Goal: Complete application form

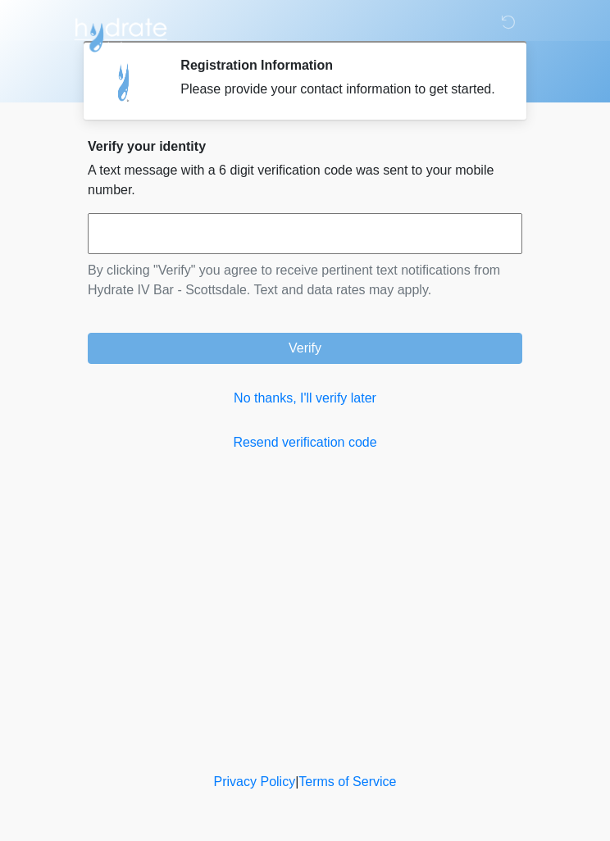
click at [361, 254] on input "text" at bounding box center [305, 233] width 434 height 41
type input "*"
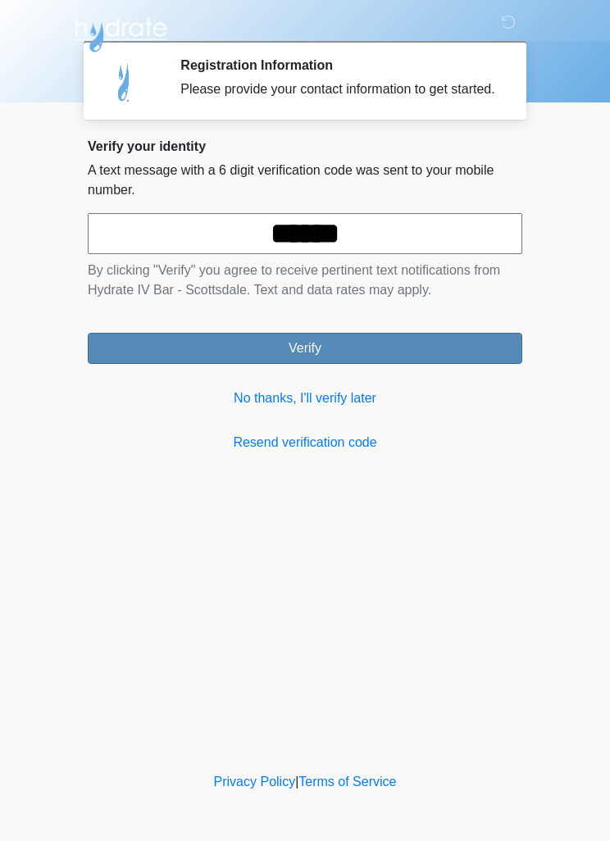
type input "******"
click at [420, 364] on button "Verify" at bounding box center [305, 348] width 434 height 31
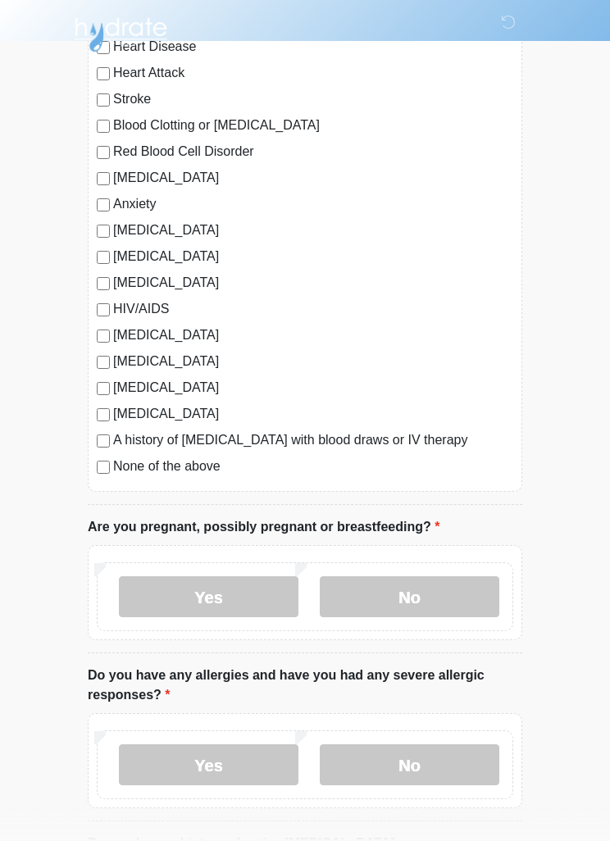
scroll to position [200, 0]
click at [449, 590] on label "No" at bounding box center [409, 596] width 179 height 41
click at [457, 769] on label "No" at bounding box center [409, 764] width 179 height 41
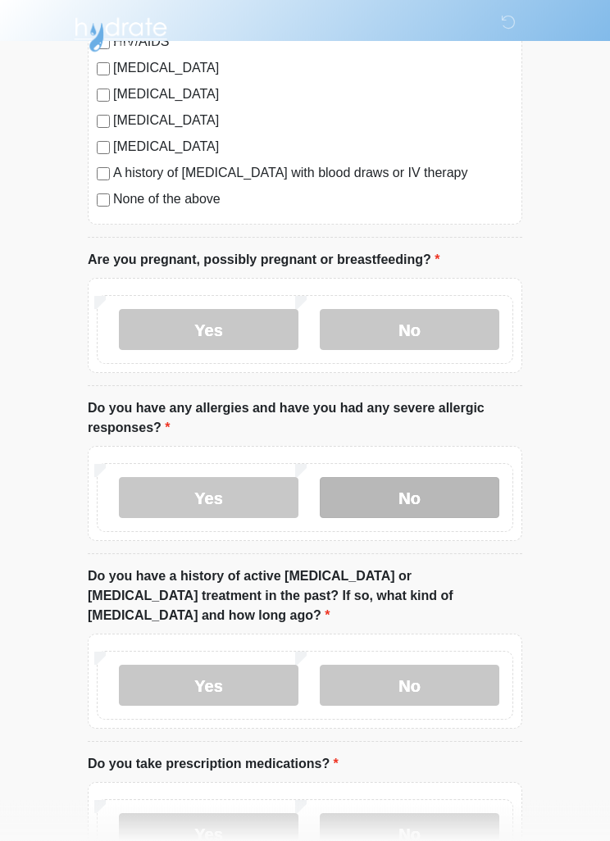
scroll to position [468, 0]
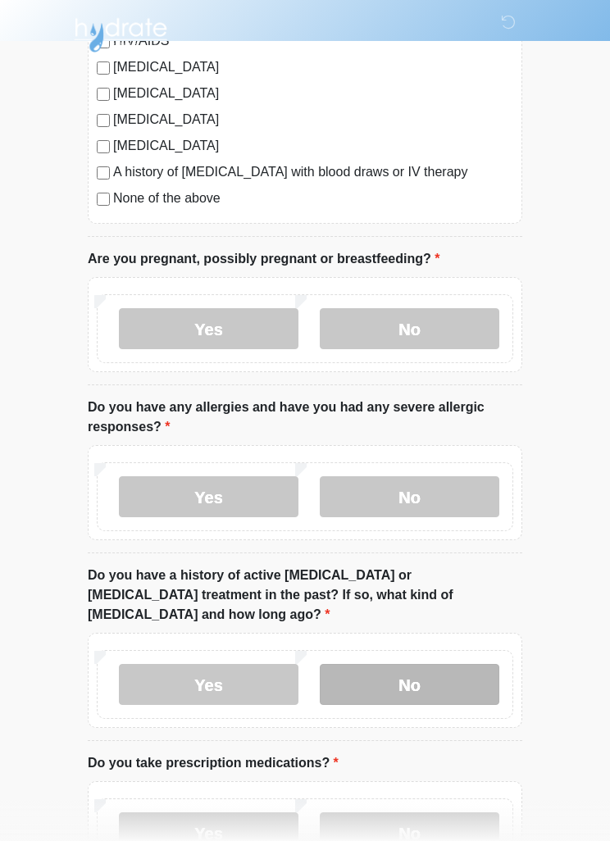
click at [433, 669] on label "No" at bounding box center [409, 684] width 179 height 41
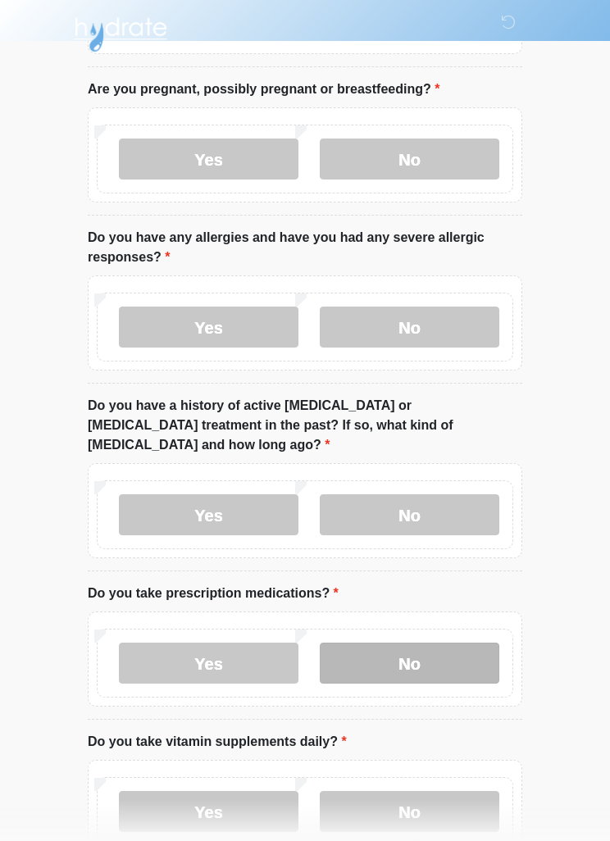
click at [445, 655] on label "No" at bounding box center [409, 663] width 179 height 41
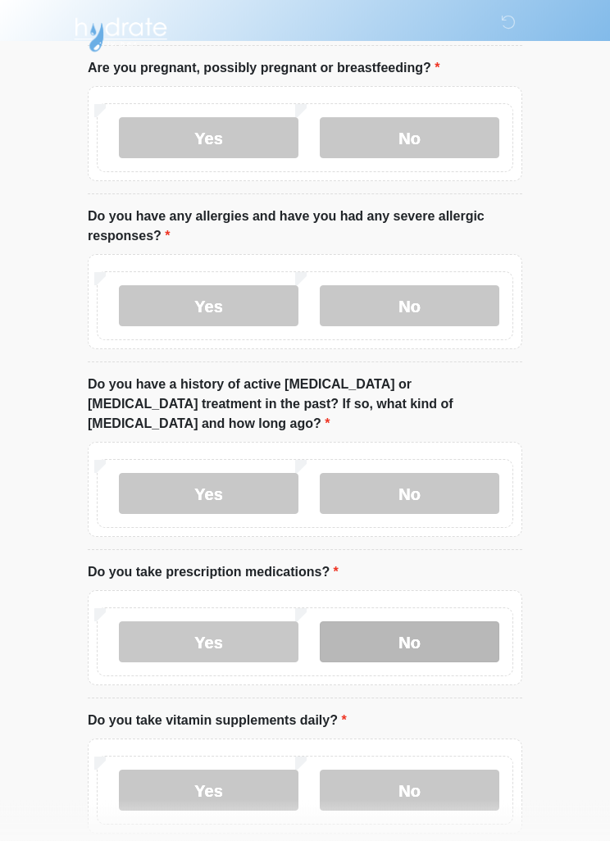
scroll to position [723, 0]
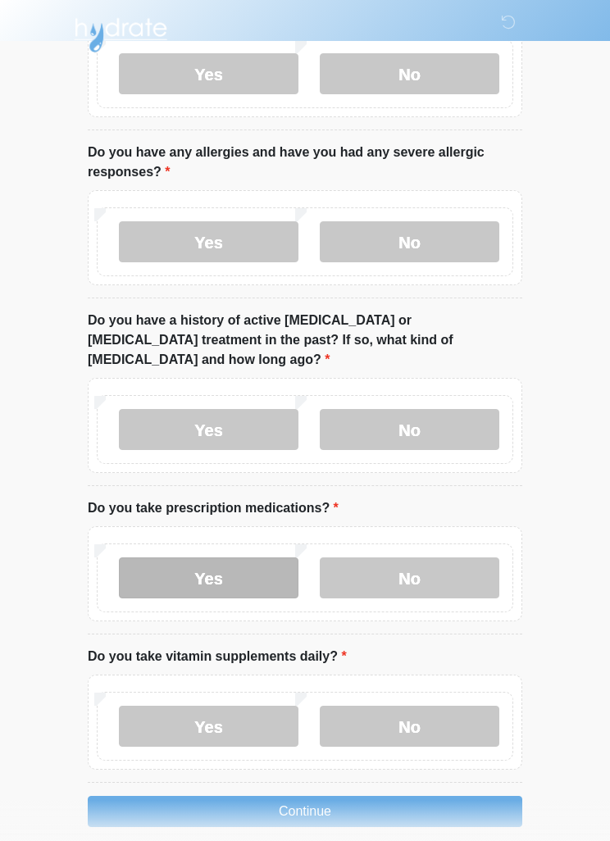
click at [260, 568] on label "Yes" at bounding box center [208, 577] width 179 height 41
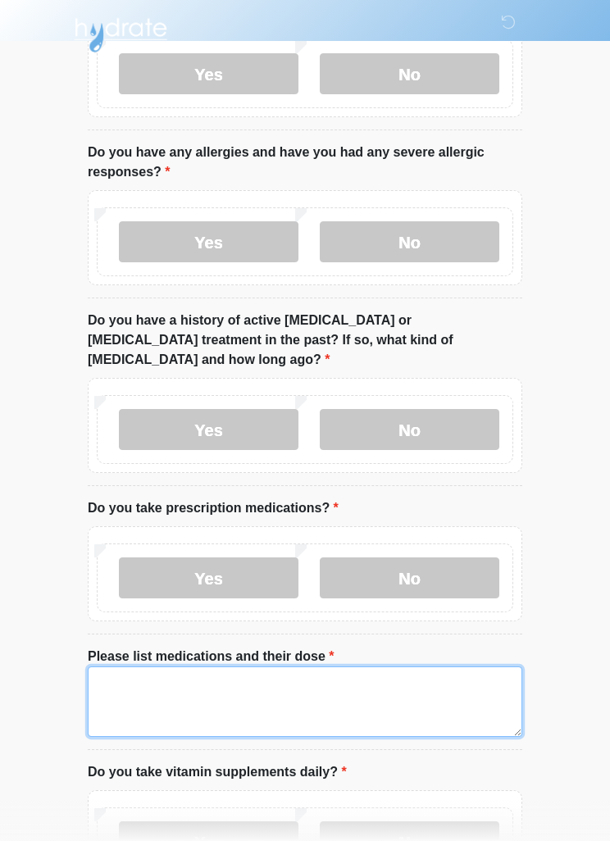
click at [380, 673] on textarea "Please list medications and their dose" at bounding box center [305, 701] width 434 height 70
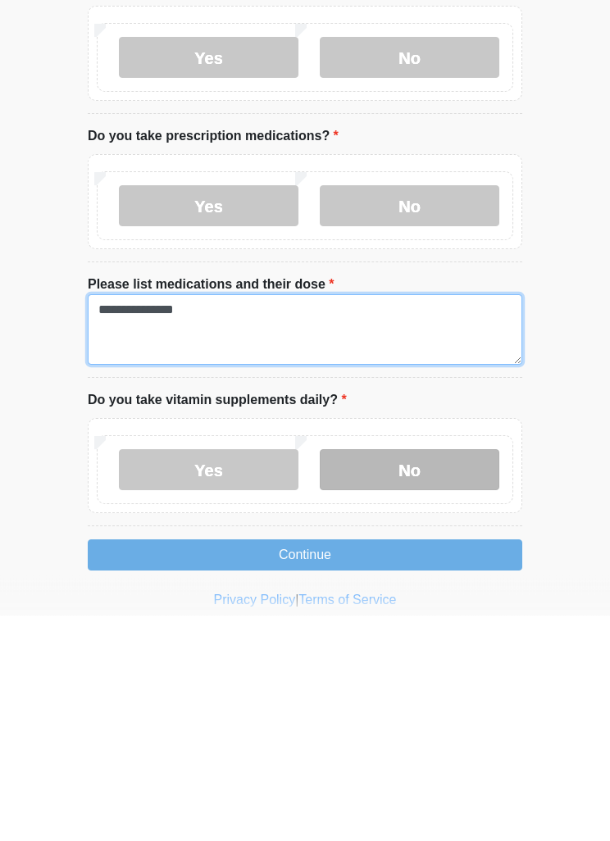
type textarea "**********"
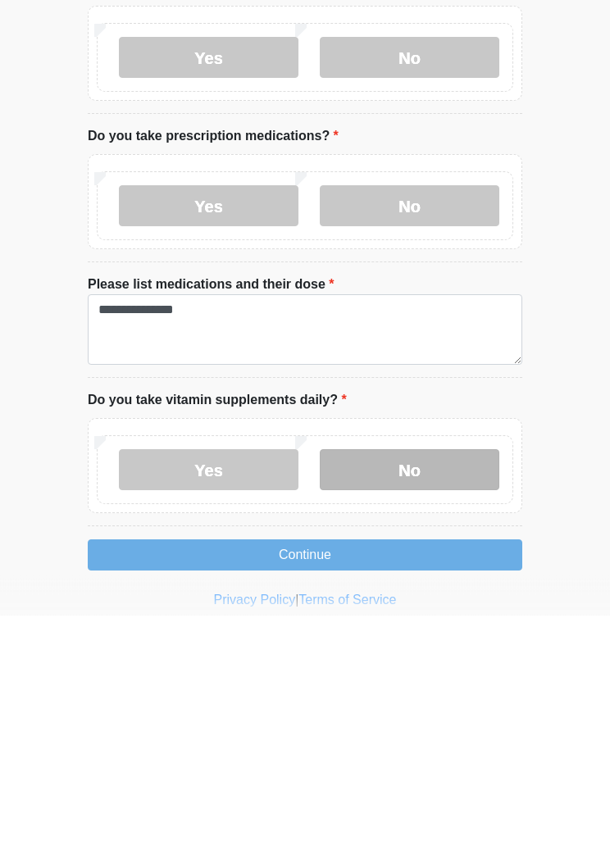
click at [461, 675] on label "No" at bounding box center [409, 695] width 179 height 41
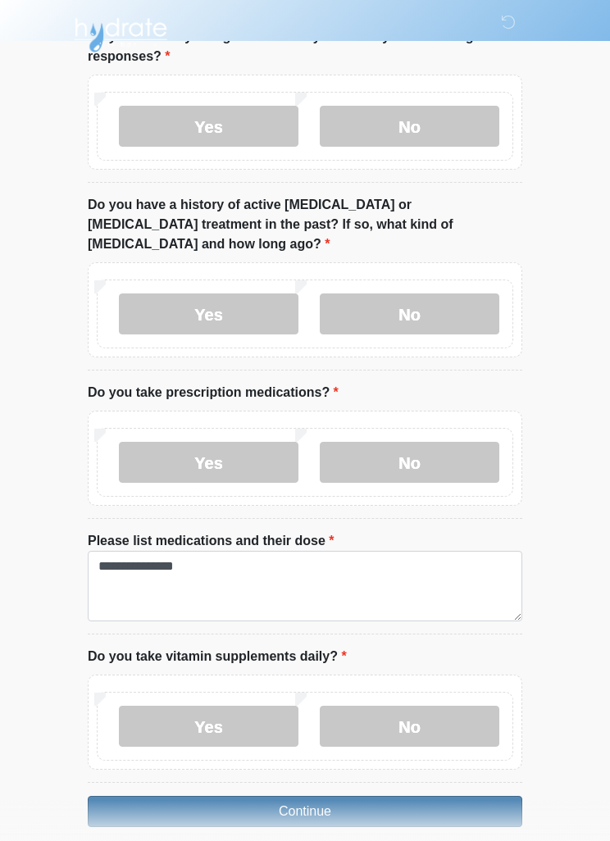
click at [422, 796] on button "Continue" at bounding box center [305, 811] width 434 height 31
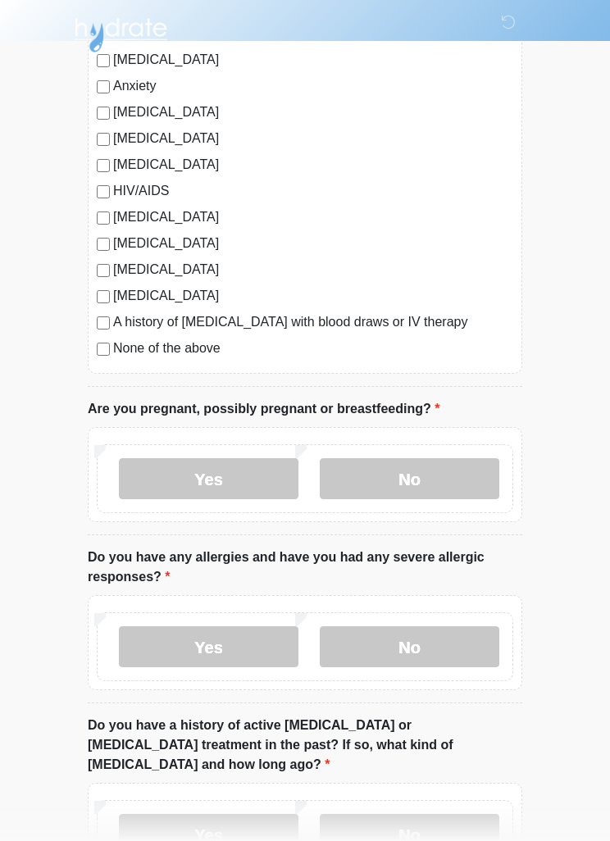
scroll to position [0, 0]
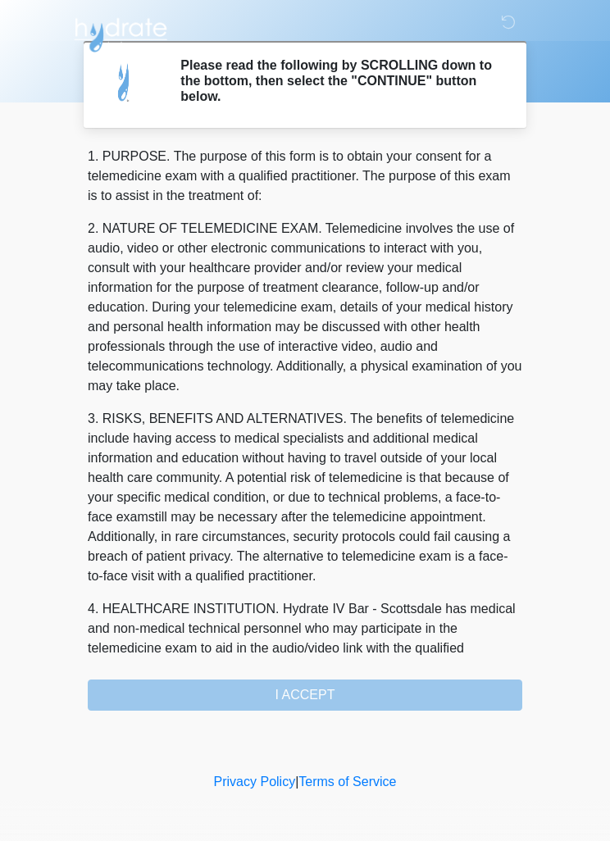
click at [429, 688] on div "1. PURPOSE. The purpose of this form is to obtain your consent for a telemedici…" at bounding box center [305, 429] width 434 height 564
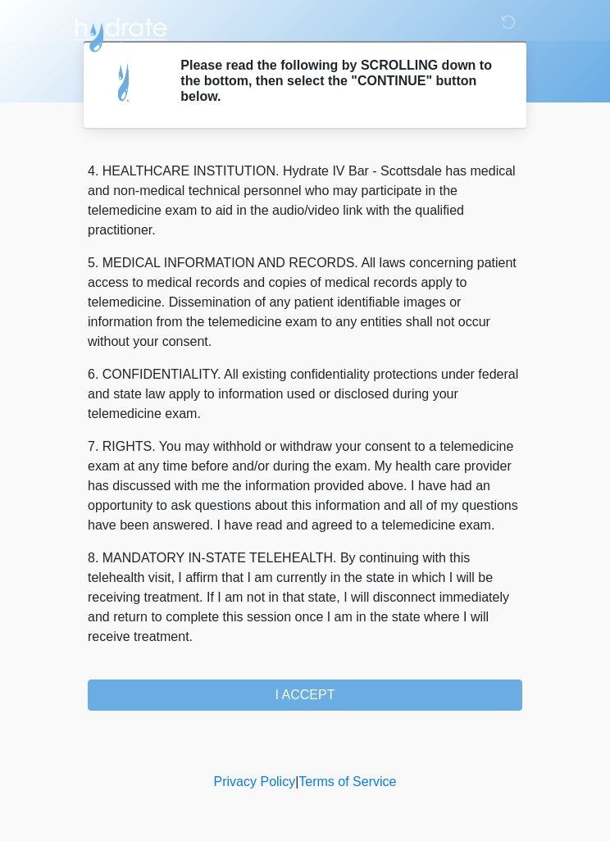
scroll to position [457, 0]
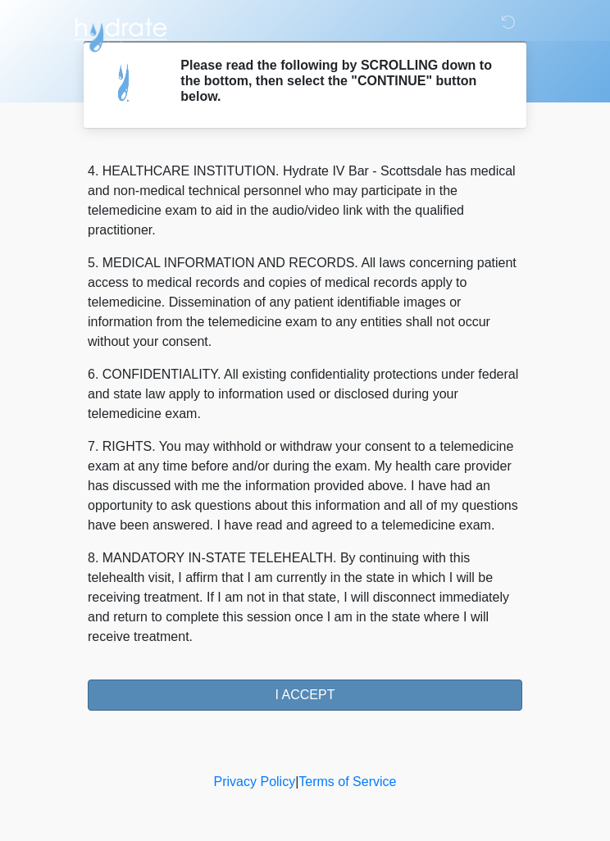
click at [382, 692] on button "I ACCEPT" at bounding box center [305, 694] width 434 height 31
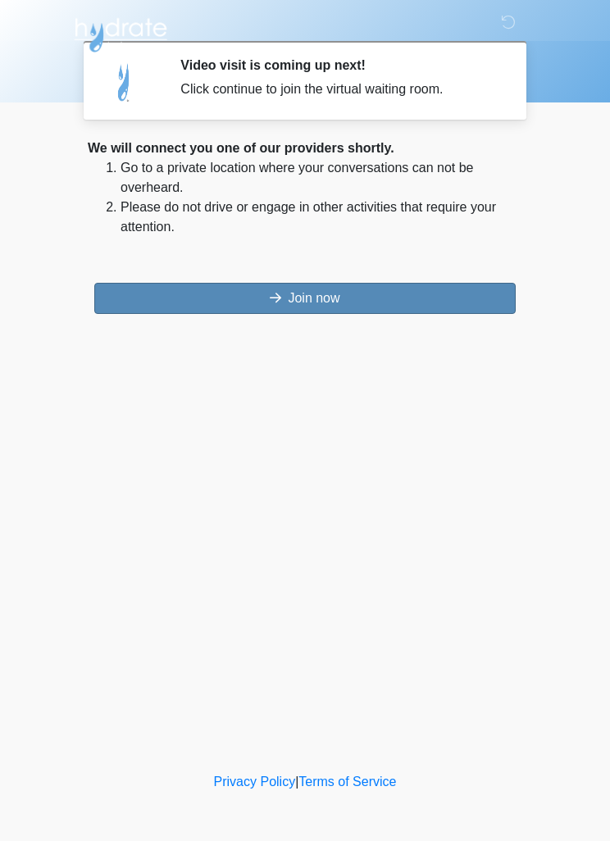
click at [440, 305] on button "Join now" at bounding box center [304, 298] width 421 height 31
